Goal: Task Accomplishment & Management: Manage account settings

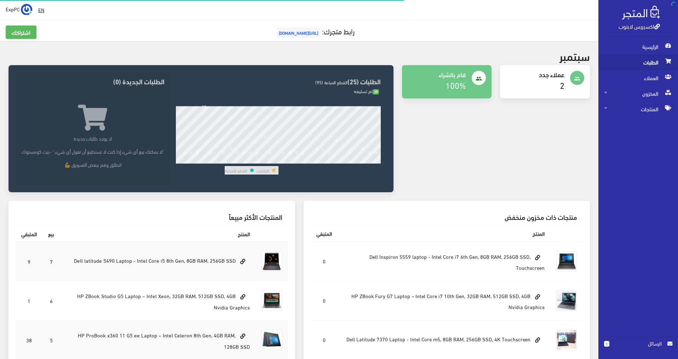
click at [648, 65] on span "الطلبات" at bounding box center [638, 63] width 68 height 16
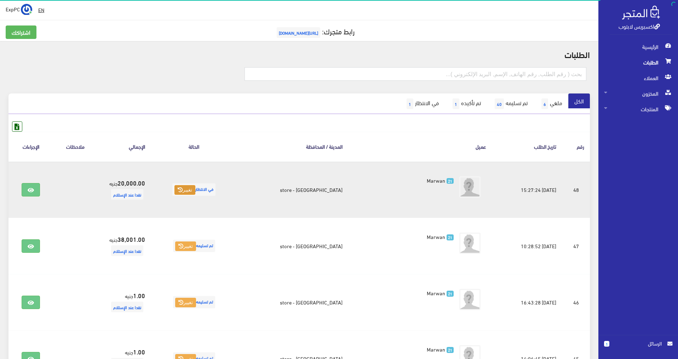
click at [195, 189] on button "تغيير" at bounding box center [184, 190] width 21 height 10
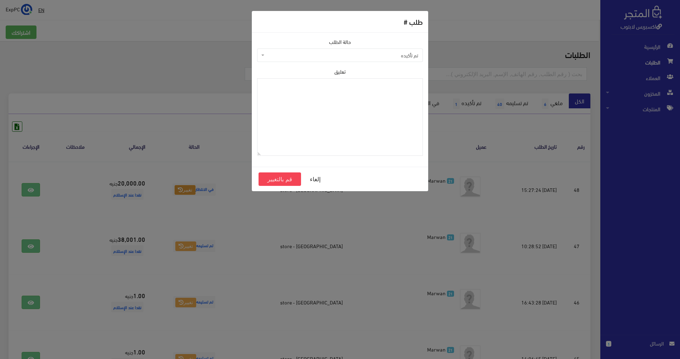
click at [388, 51] on span "تم تأكيده" at bounding box center [340, 54] width 166 height 13
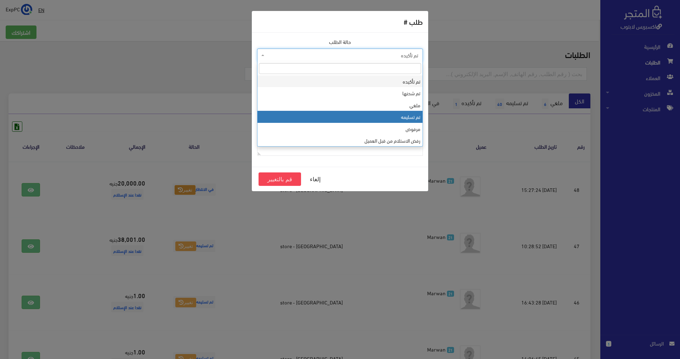
select select "4"
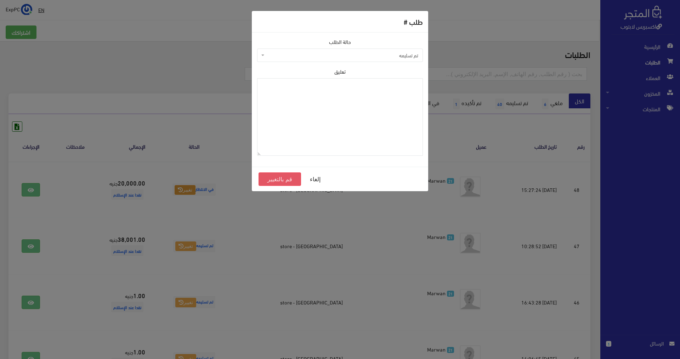
click at [264, 180] on button "قم بالتغيير" at bounding box center [279, 178] width 42 height 13
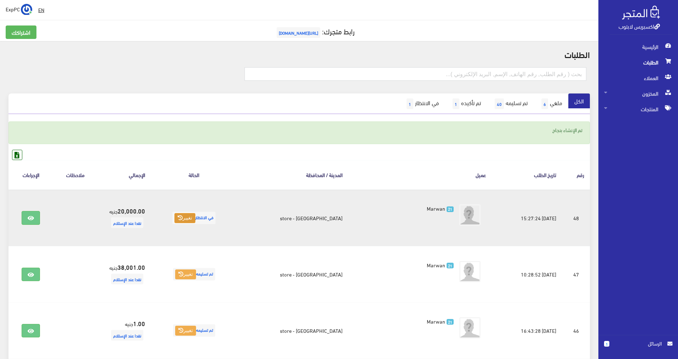
click at [195, 216] on button "تغيير" at bounding box center [184, 218] width 21 height 10
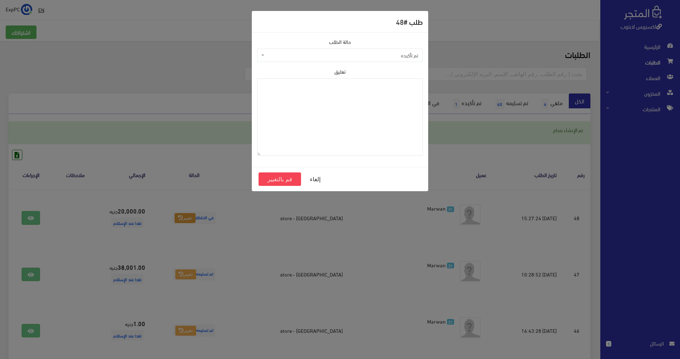
click at [391, 56] on span "تم تأكيده" at bounding box center [342, 55] width 152 height 7
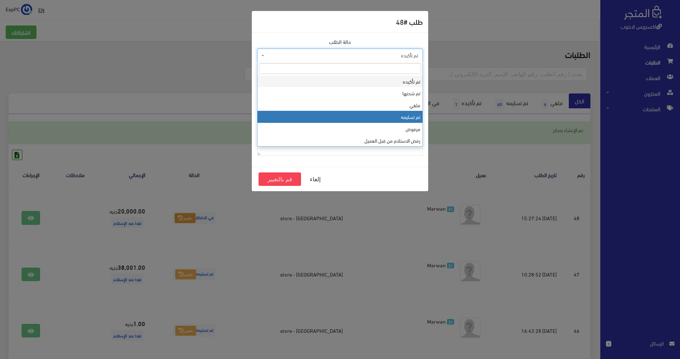
select select "4"
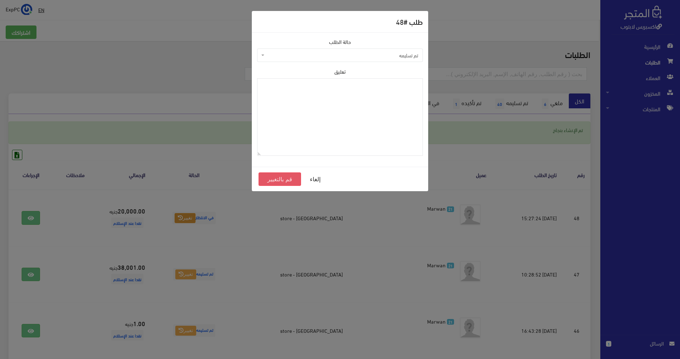
click at [272, 178] on button "قم بالتغيير" at bounding box center [279, 178] width 42 height 13
